Goal: Information Seeking & Learning: Compare options

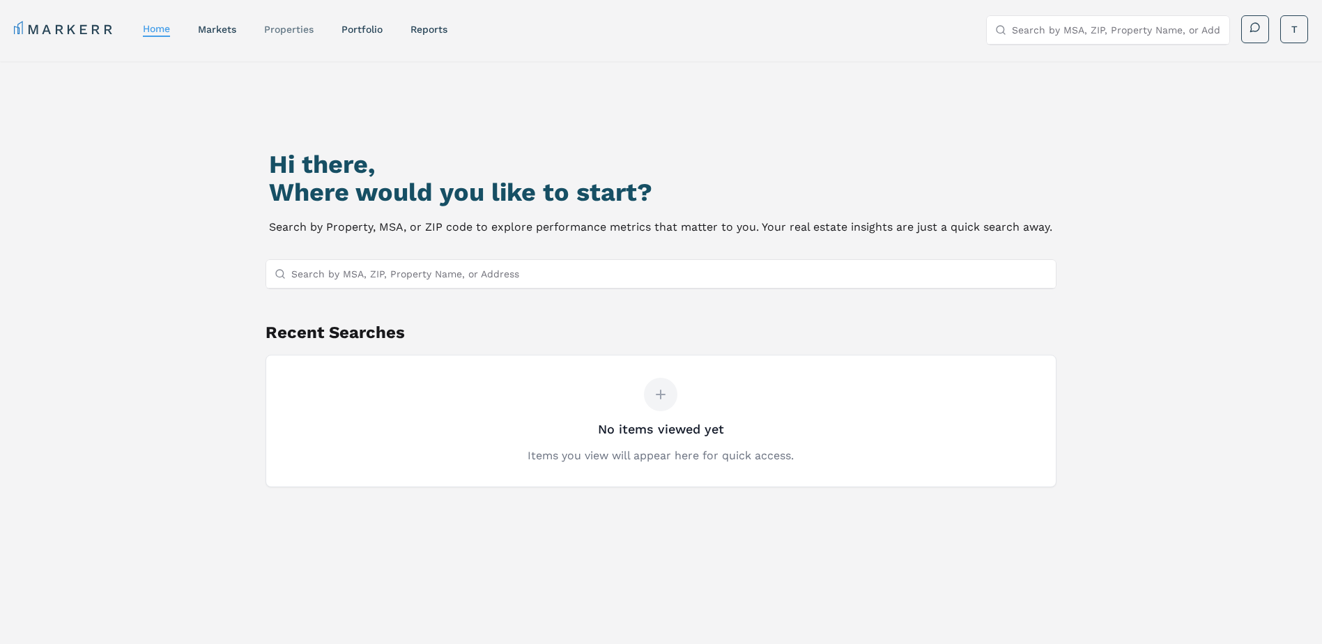
click at [288, 33] on link "properties" at bounding box center [288, 29] width 49 height 11
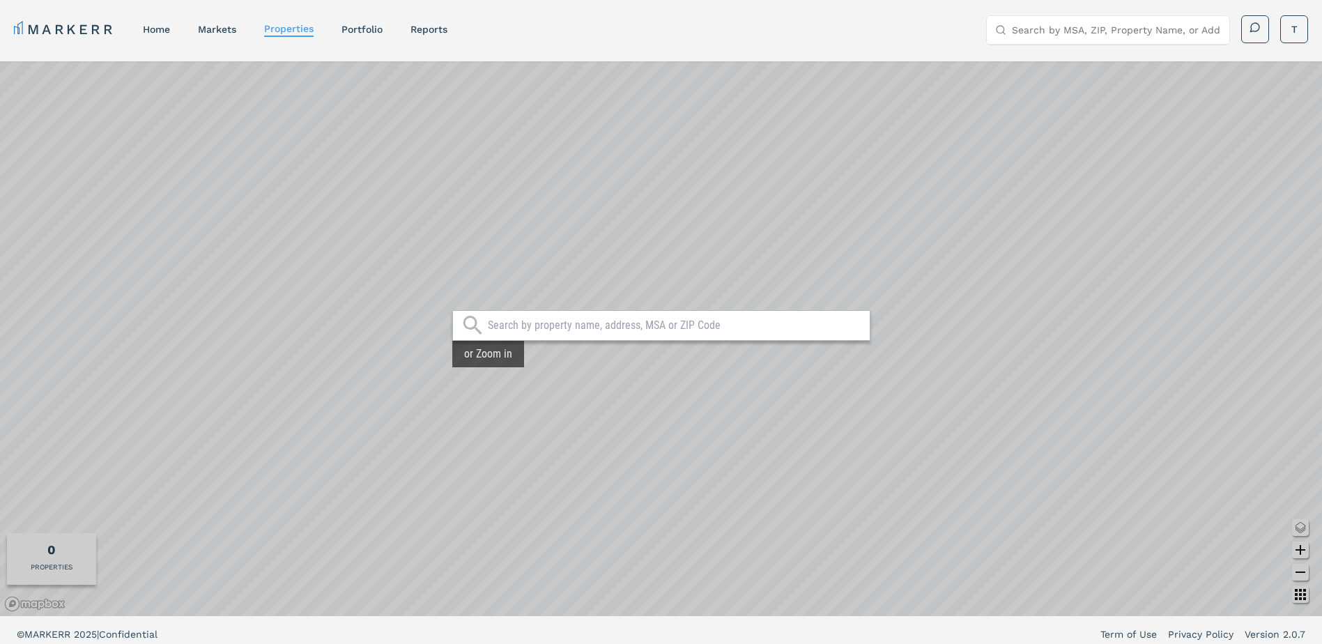
click at [621, 327] on input "text" at bounding box center [675, 325] width 375 height 14
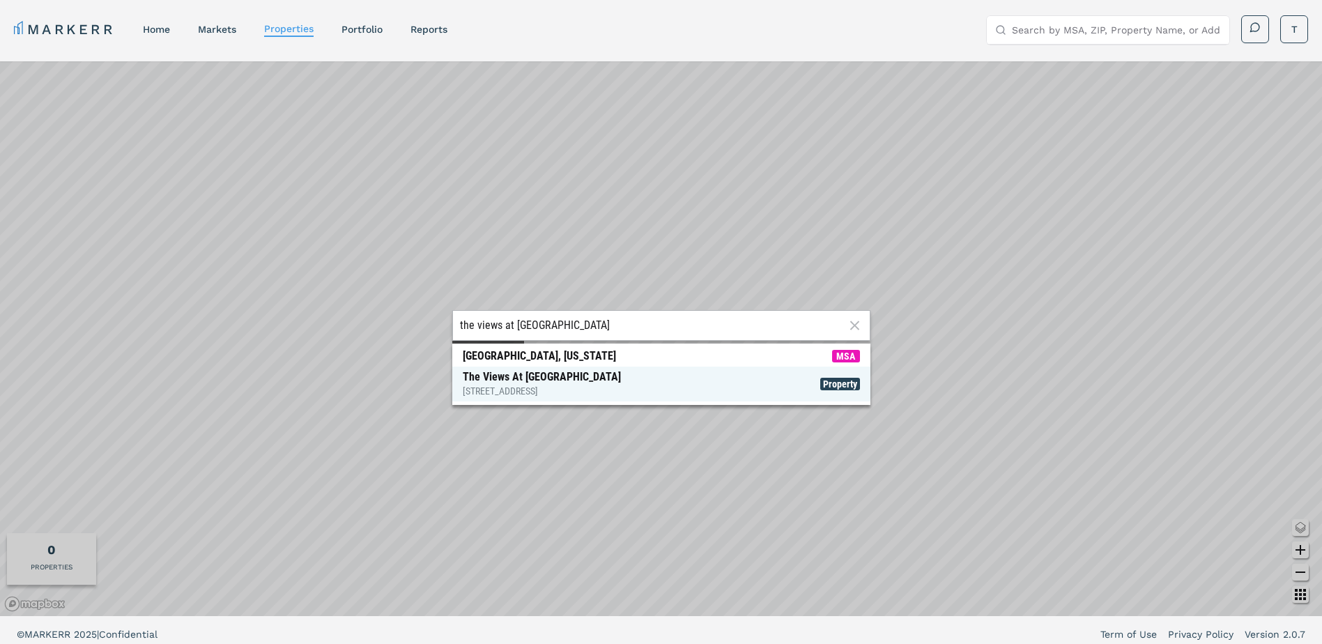
type input "the views at [GEOGRAPHIC_DATA]"
click at [628, 387] on span "The Views At [GEOGRAPHIC_DATA] [STREET_ADDRESS] Property" at bounding box center [661, 383] width 418 height 35
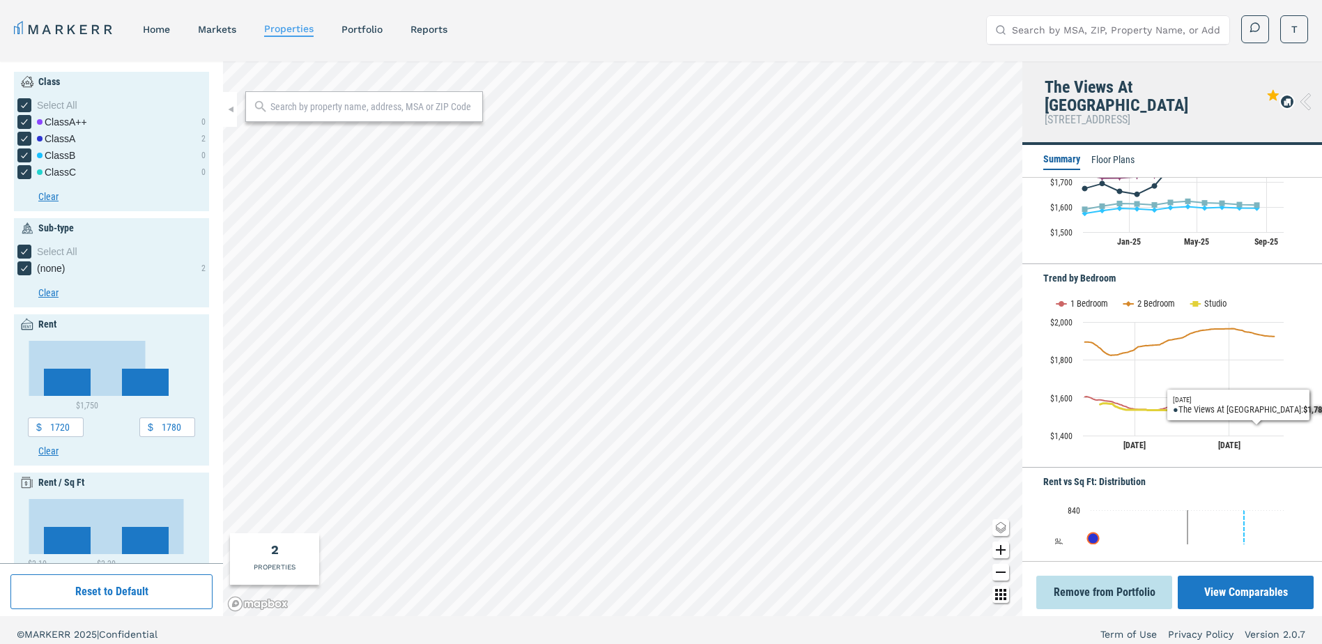
scroll to position [437, 0]
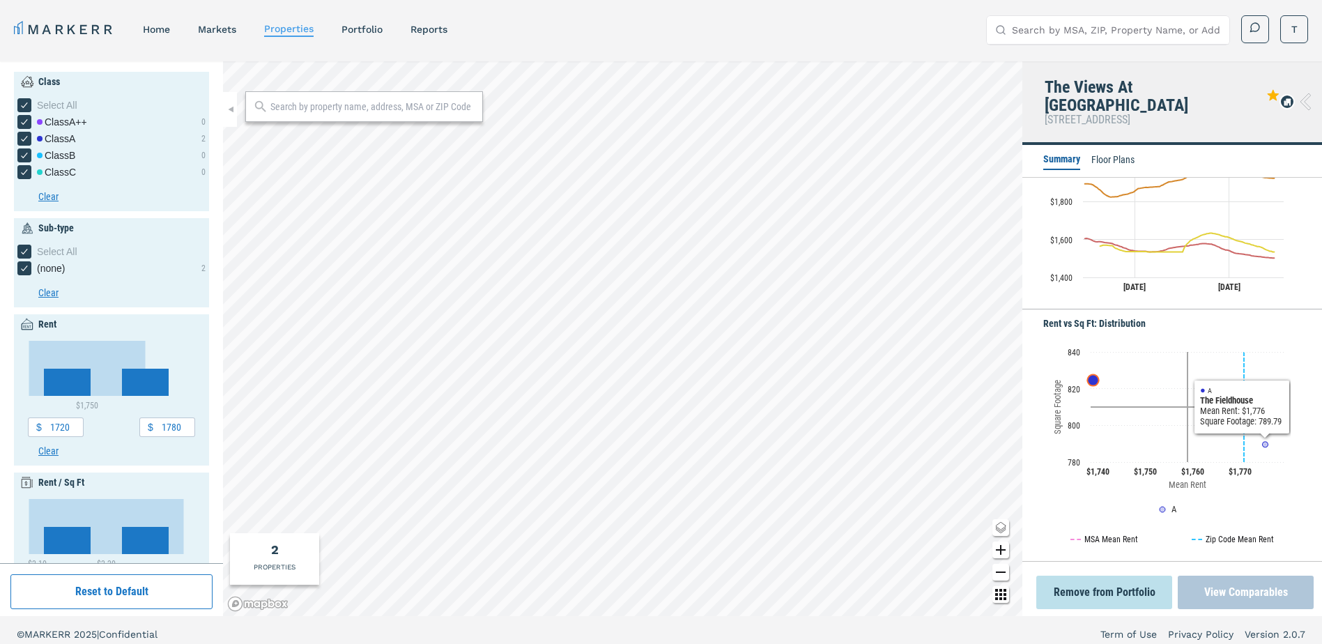
click at [1277, 586] on button "View Comparables" at bounding box center [1245, 591] width 136 height 33
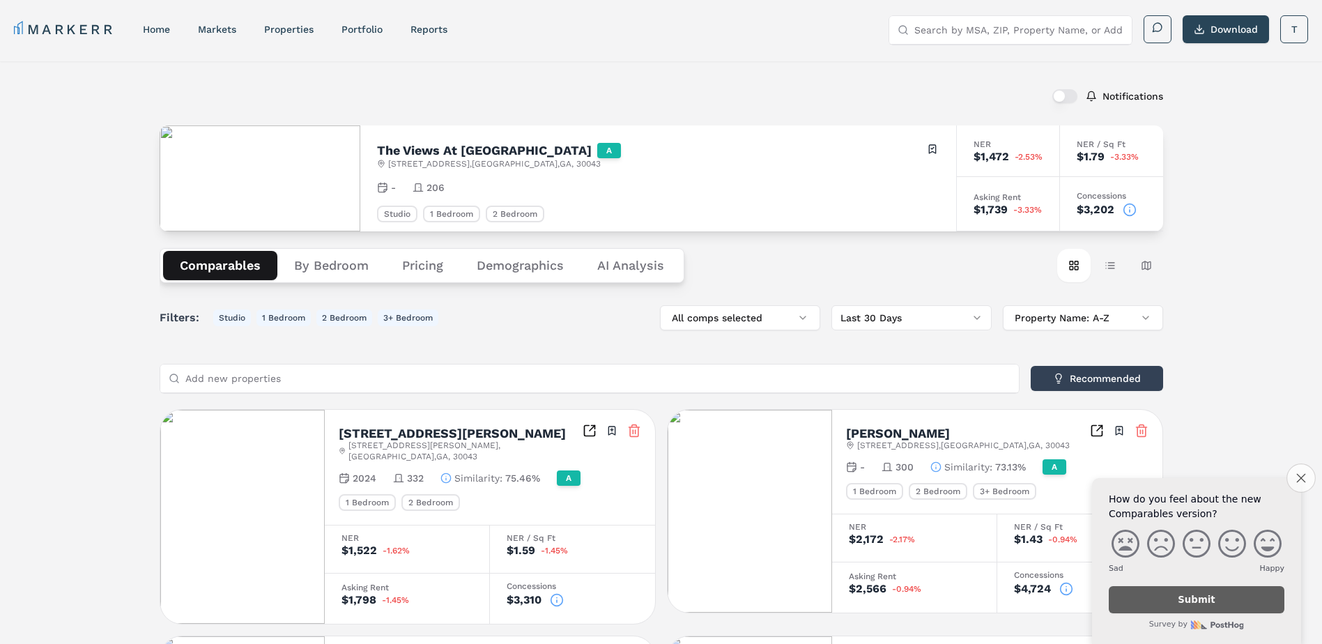
click at [1306, 479] on button "Close survey" at bounding box center [1300, 477] width 29 height 29
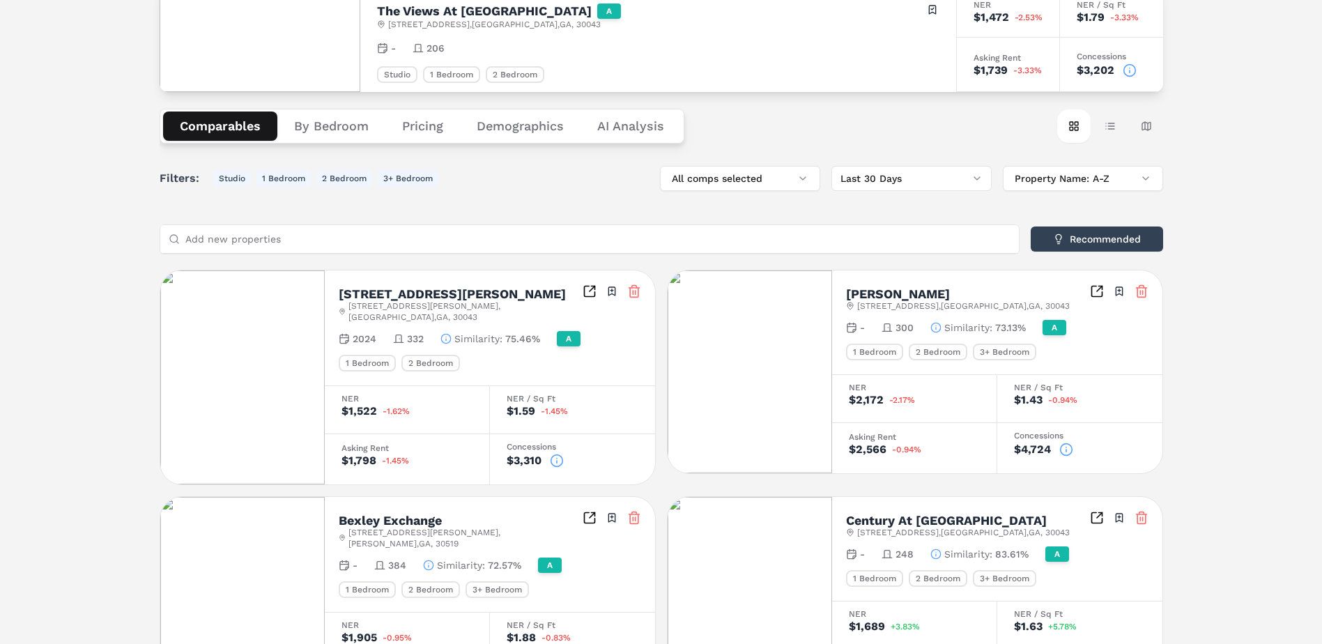
scroll to position [209, 0]
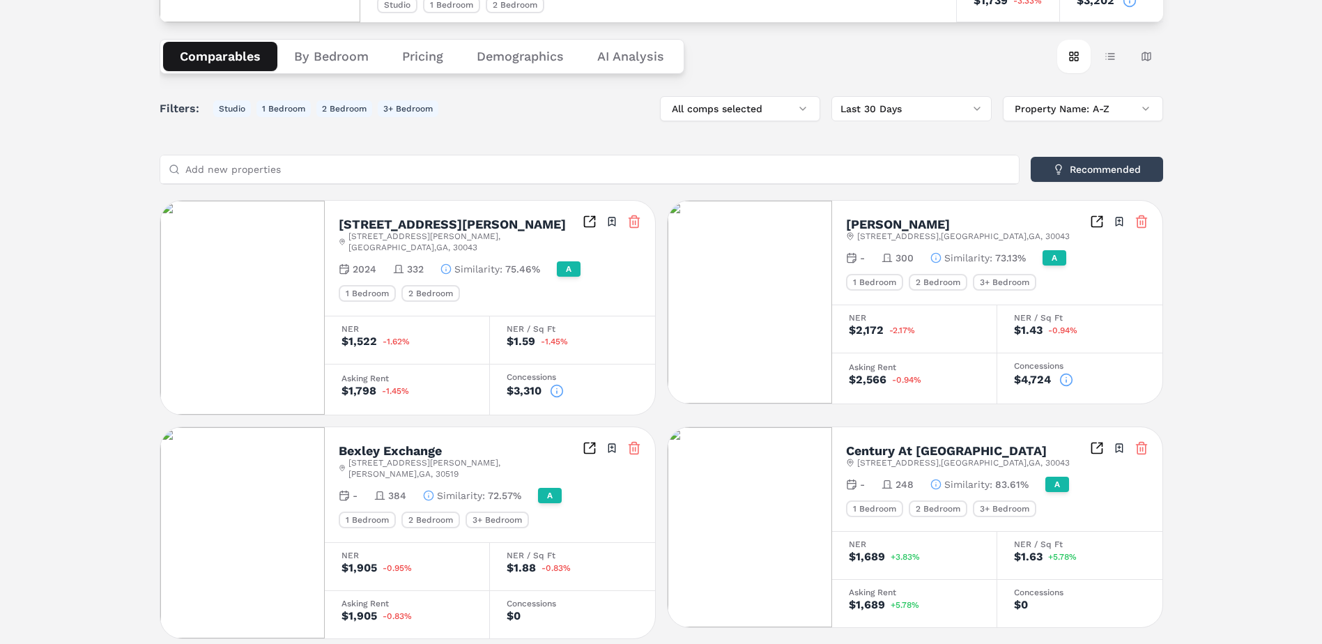
click at [403, 63] on button "Pricing" at bounding box center [422, 56] width 75 height 29
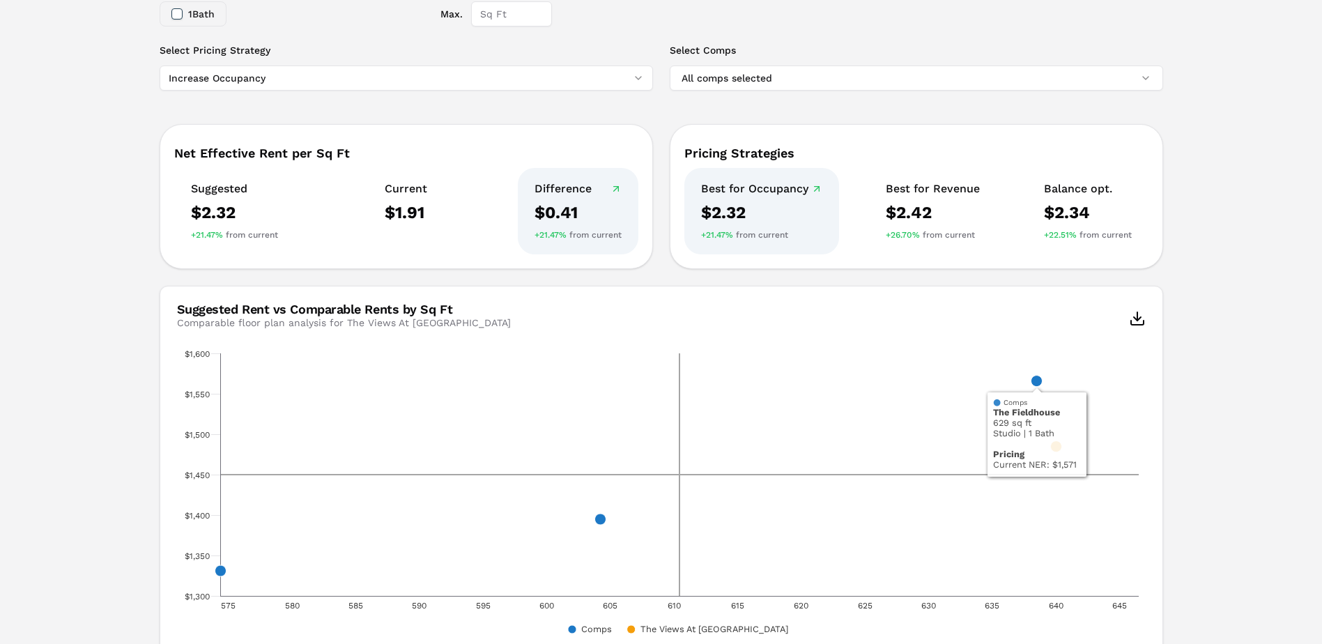
scroll to position [81, 0]
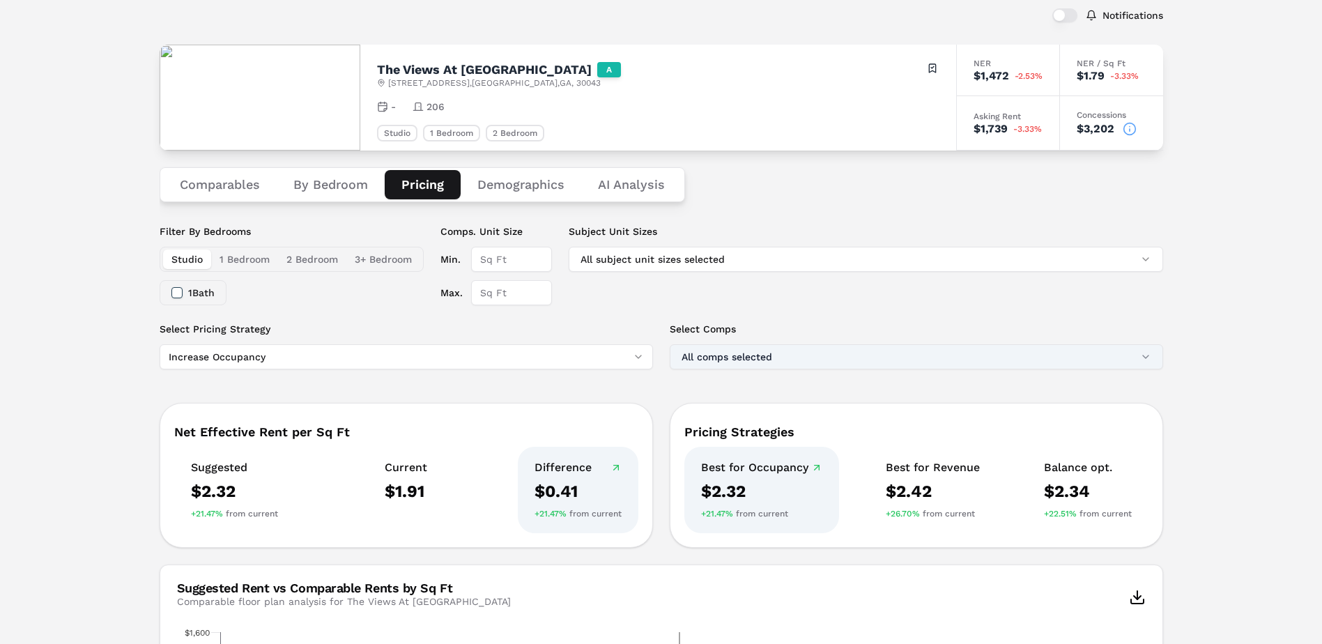
click at [851, 358] on button "All comps selected" at bounding box center [916, 356] width 493 height 25
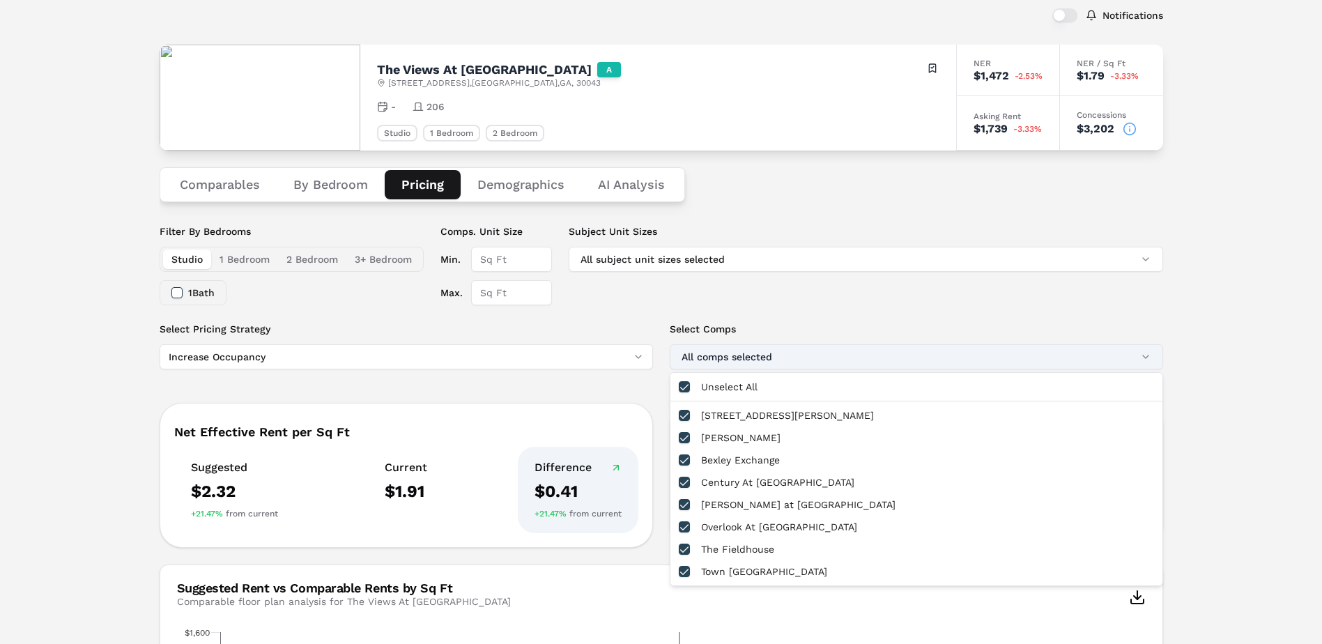
click at [851, 358] on button "All comps selected" at bounding box center [916, 356] width 493 height 25
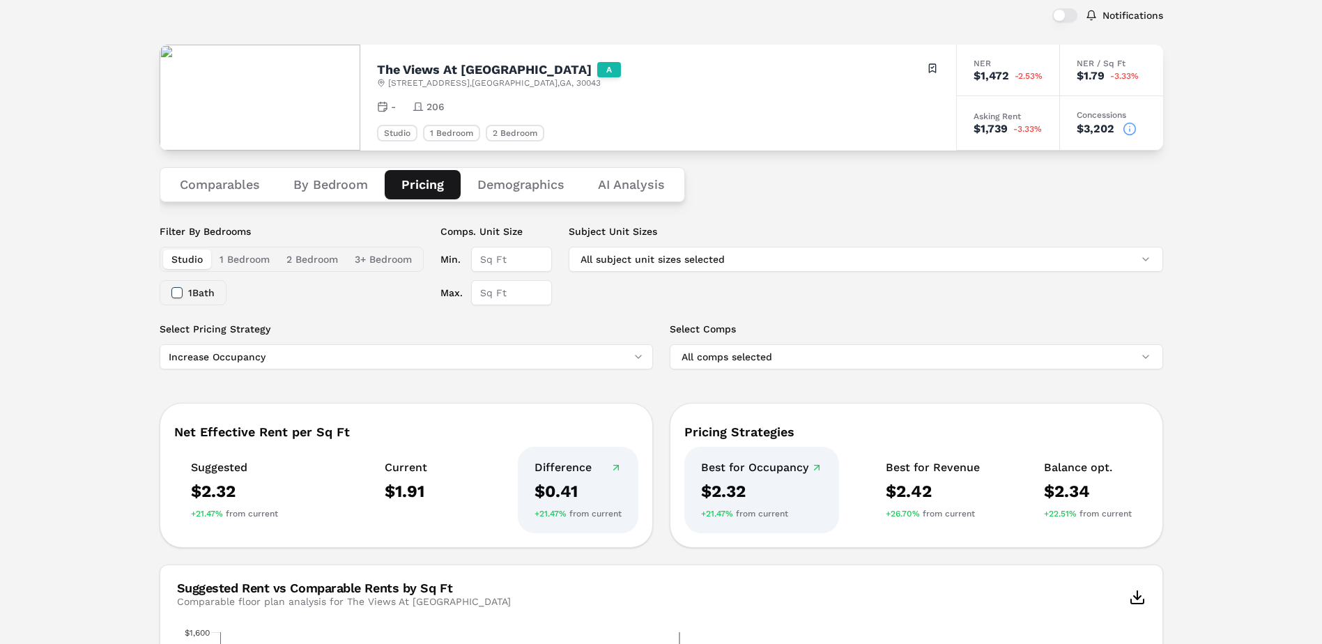
click at [257, 261] on button "1 Bedroom" at bounding box center [244, 259] width 67 height 20
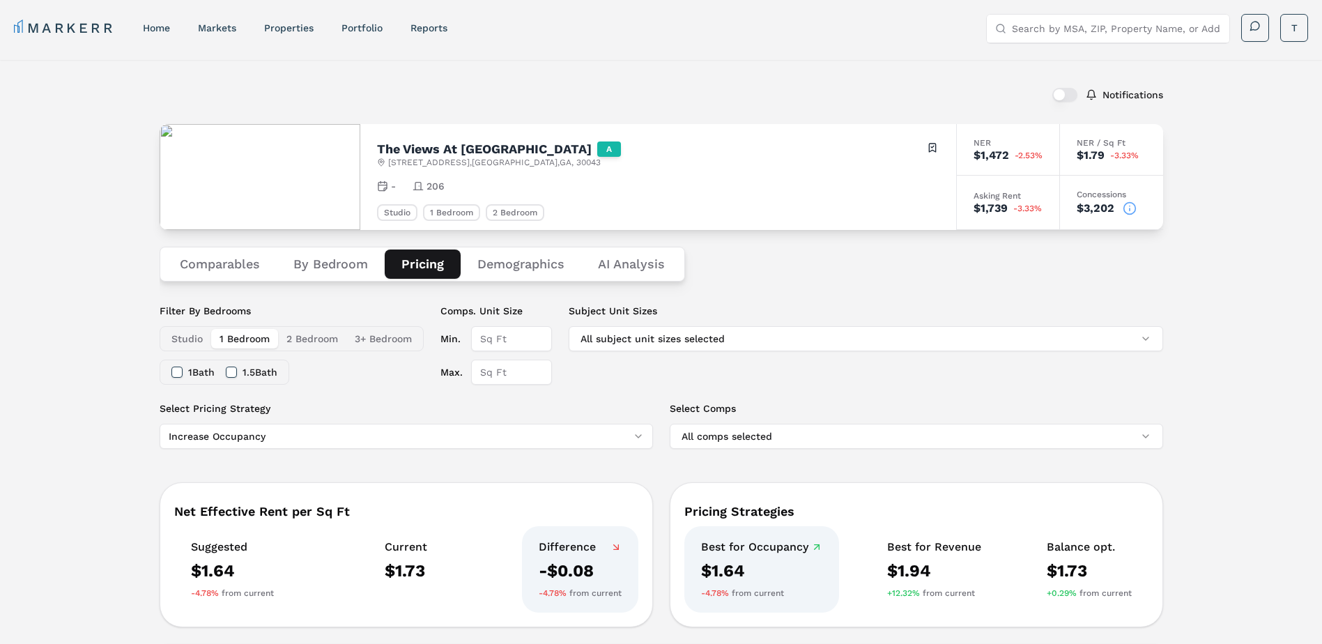
scroll to position [0, 0]
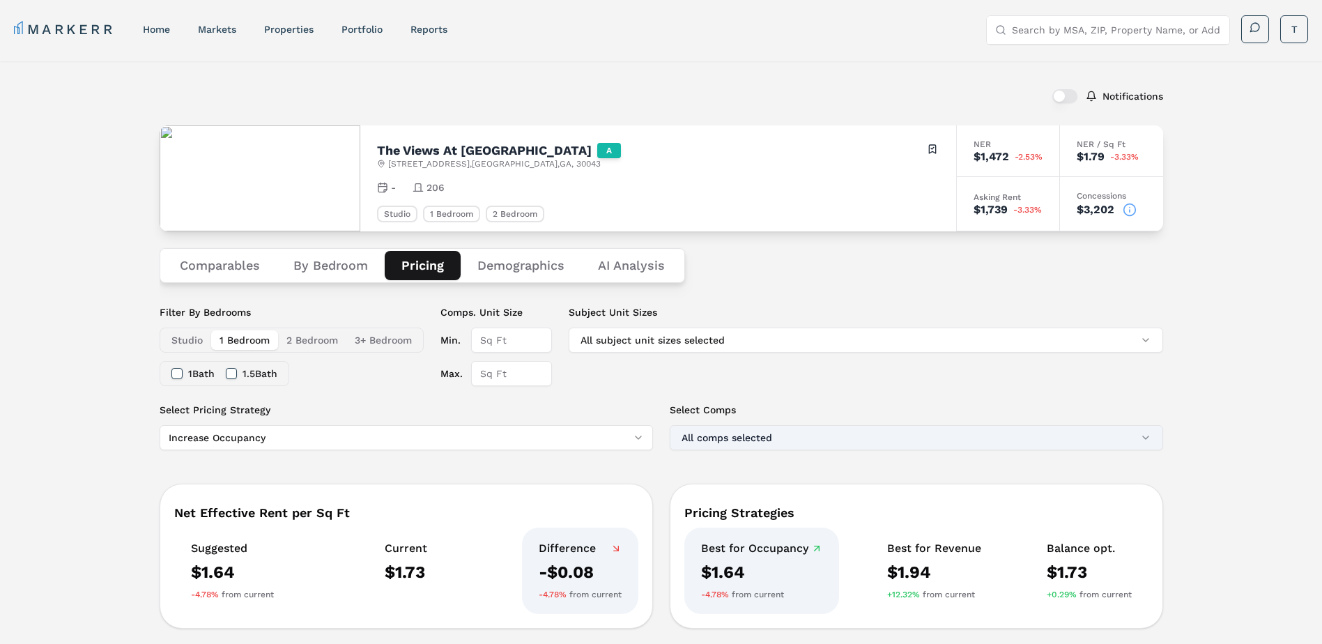
click at [943, 438] on button "All comps selected" at bounding box center [916, 437] width 493 height 25
